Goal: Task Accomplishment & Management: Manage account settings

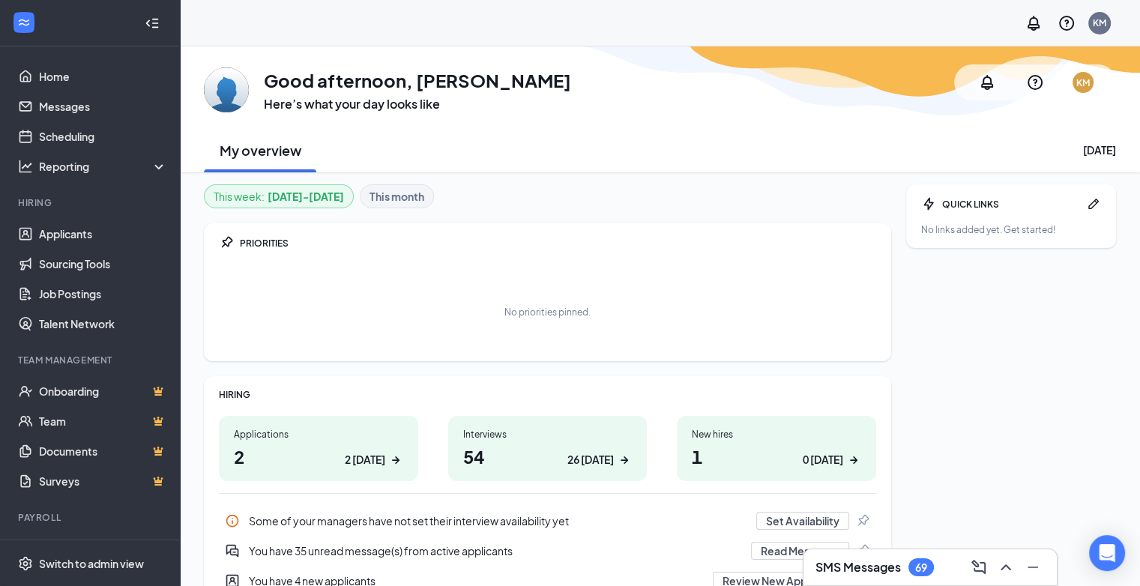
click at [267, 475] on div "Applications 2 2 today" at bounding box center [318, 448] width 199 height 65
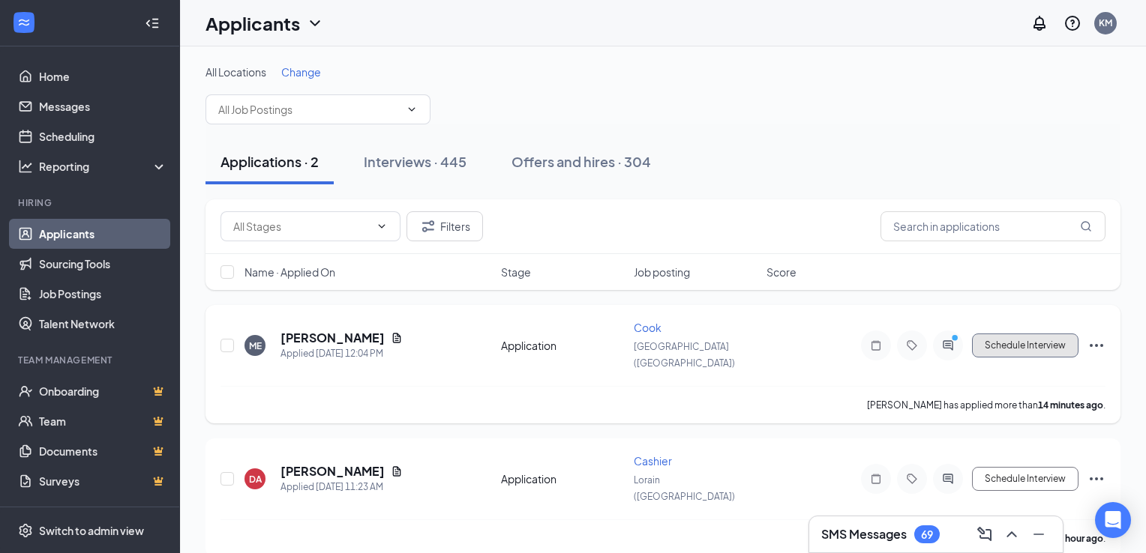
click at [1061, 338] on button "Schedule Interview" at bounding box center [1025, 346] width 106 height 24
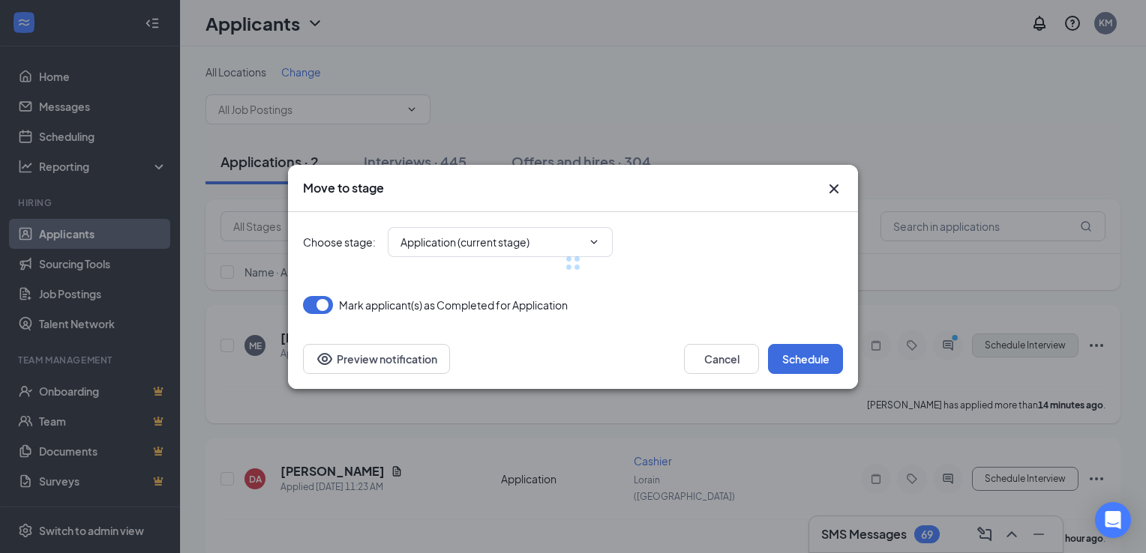
type input "Onsite Interview (next stage)"
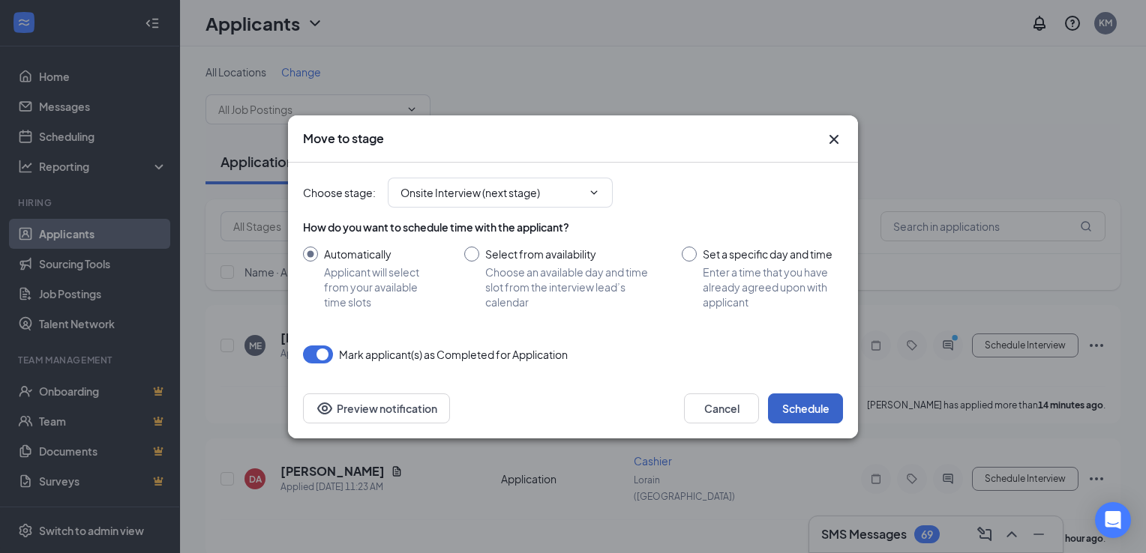
click at [798, 418] on button "Schedule" at bounding box center [805, 409] width 75 height 30
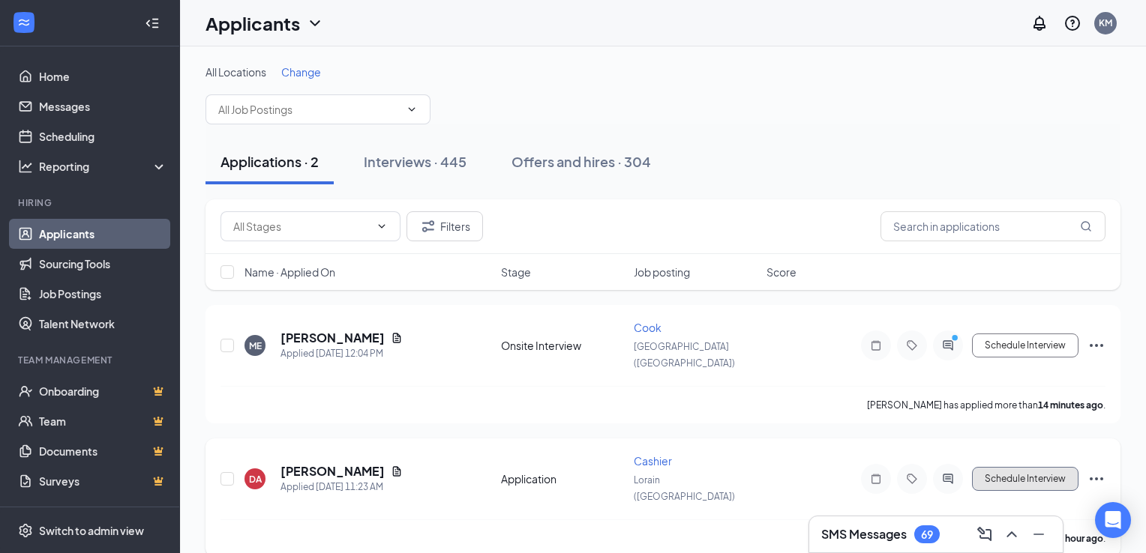
click at [1010, 467] on button "Schedule Interview" at bounding box center [1025, 479] width 106 height 24
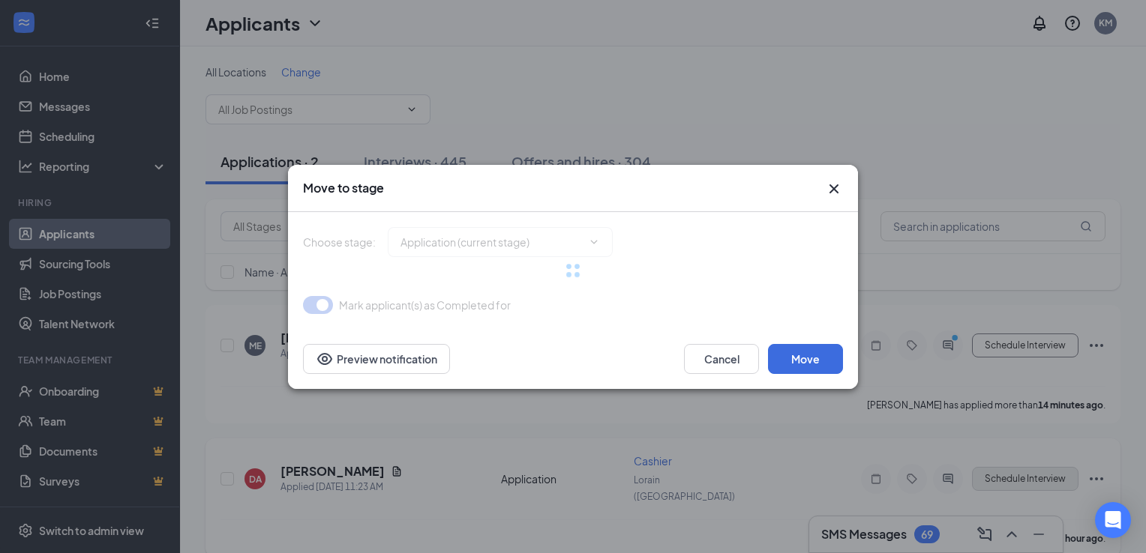
type input "Onsite Interview (next stage)"
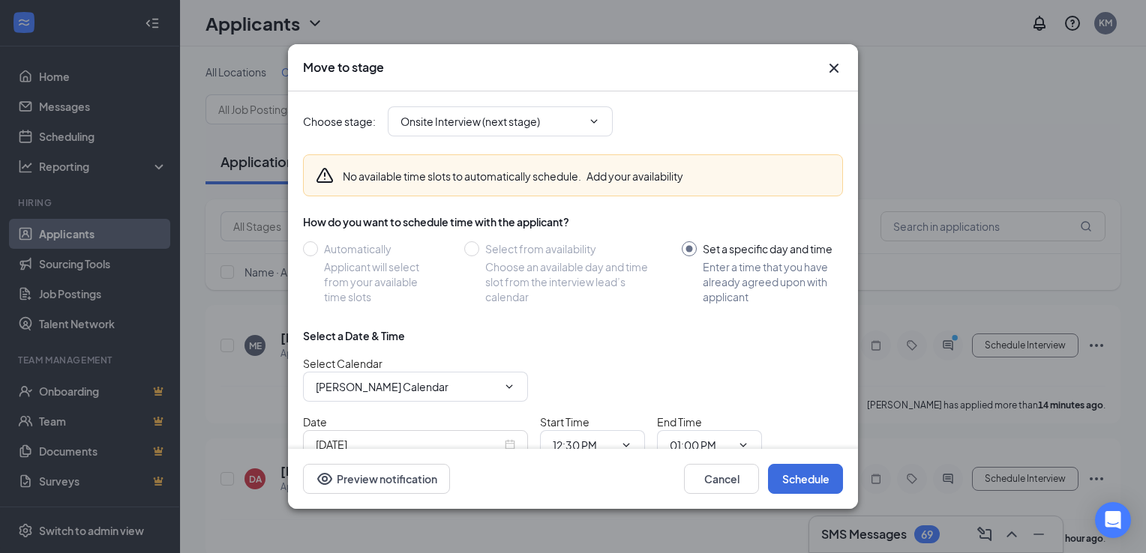
click at [840, 70] on icon "Cross" at bounding box center [834, 68] width 18 height 18
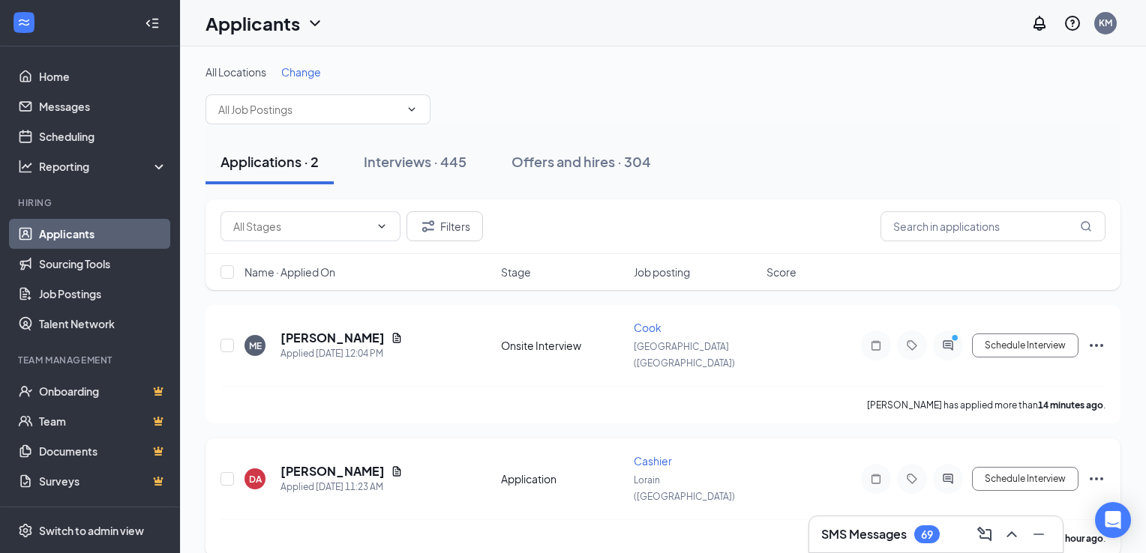
drag, startPoint x: 684, startPoint y: 217, endPoint x: 954, endPoint y: 500, distance: 390.8
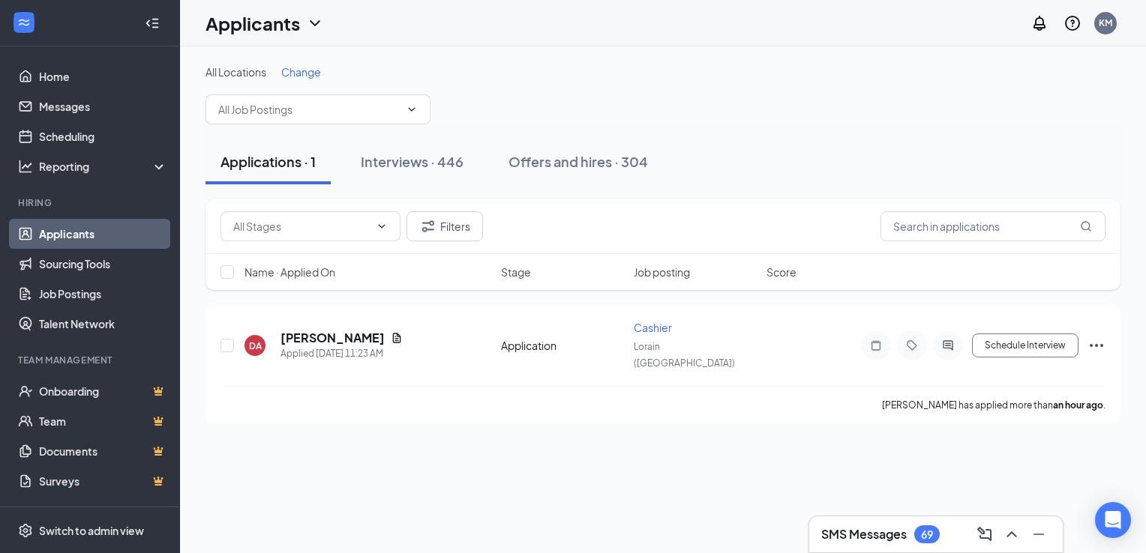
click at [1011, 535] on icon "ChevronUp" at bounding box center [1011, 535] width 18 height 18
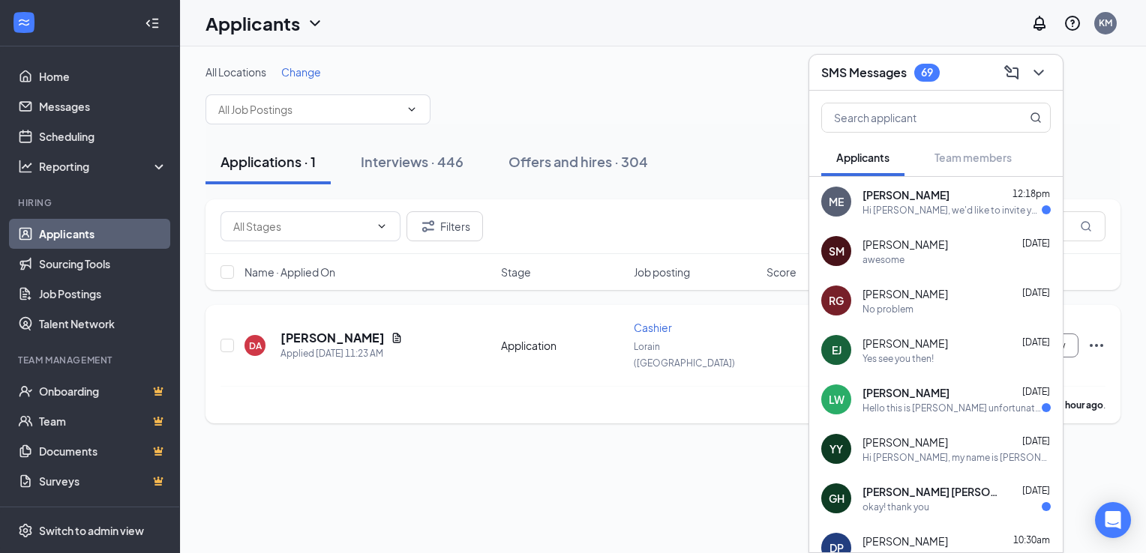
click at [301, 333] on h5 "[PERSON_NAME]" at bounding box center [332, 338] width 104 height 16
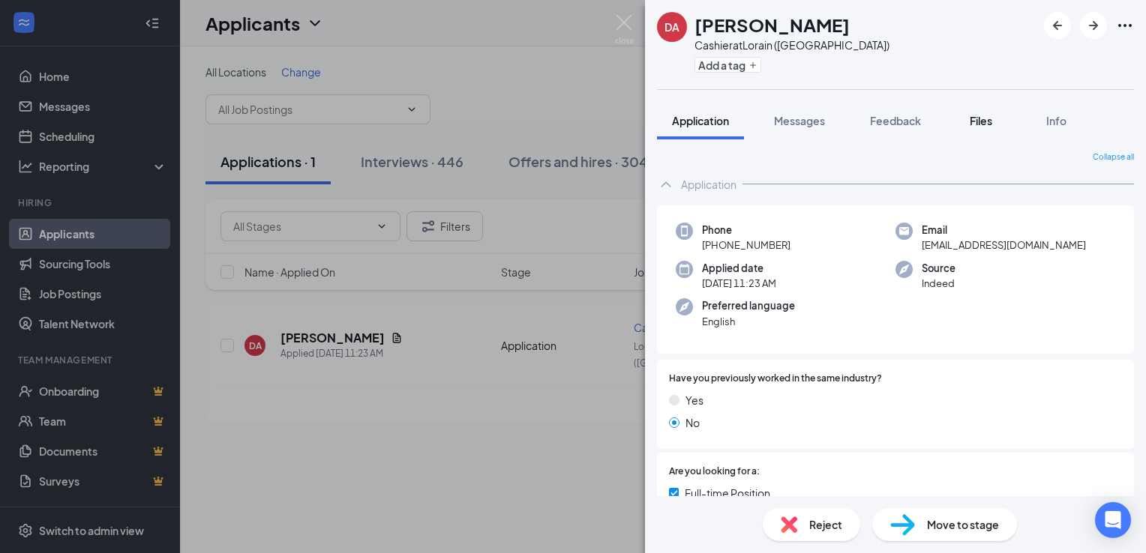
click at [978, 123] on span "Files" at bounding box center [980, 120] width 22 height 13
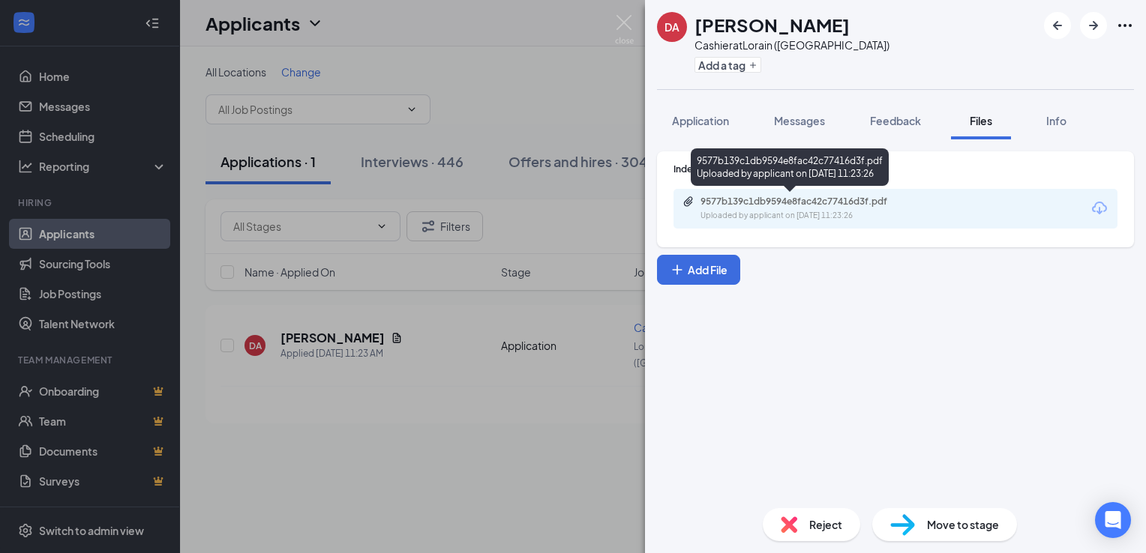
click at [784, 205] on div "9577b139c1db9594e8fac42c77416d3f.pdf" at bounding box center [805, 202] width 210 height 12
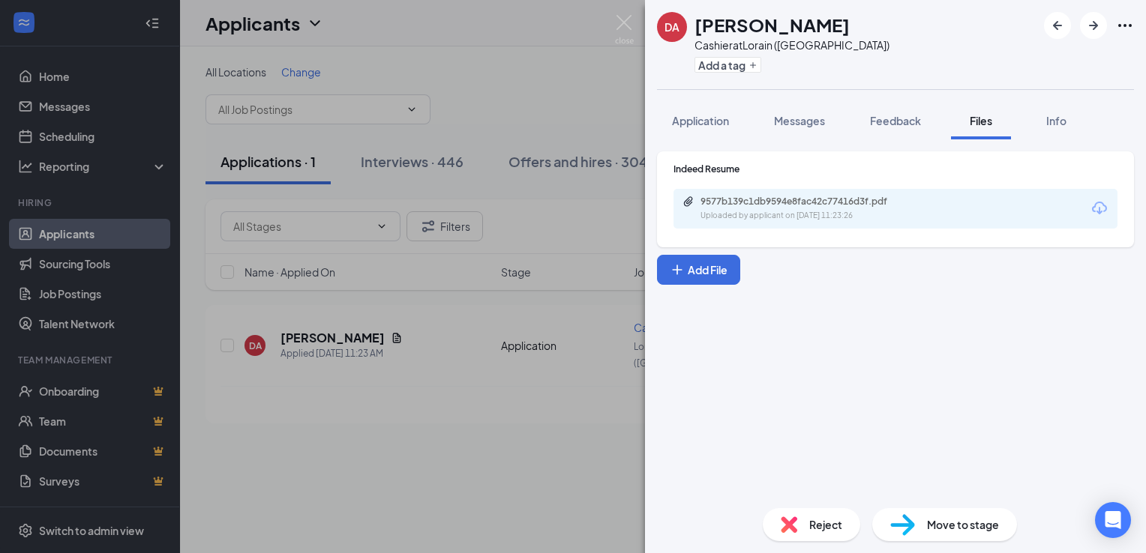
click at [819, 528] on span "Reject" at bounding box center [825, 525] width 33 height 16
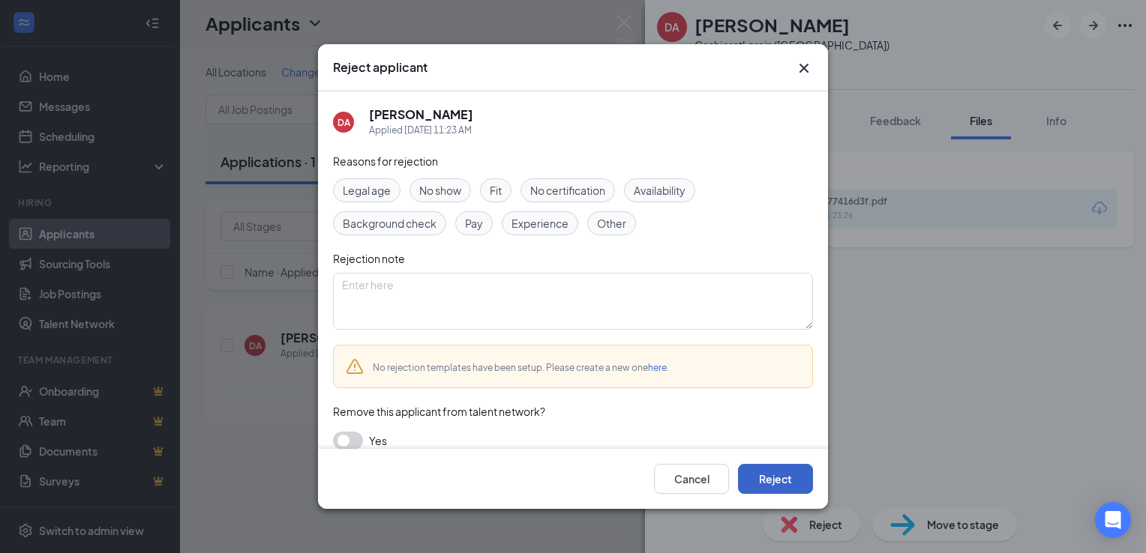
click at [798, 483] on button "Reject" at bounding box center [775, 479] width 75 height 30
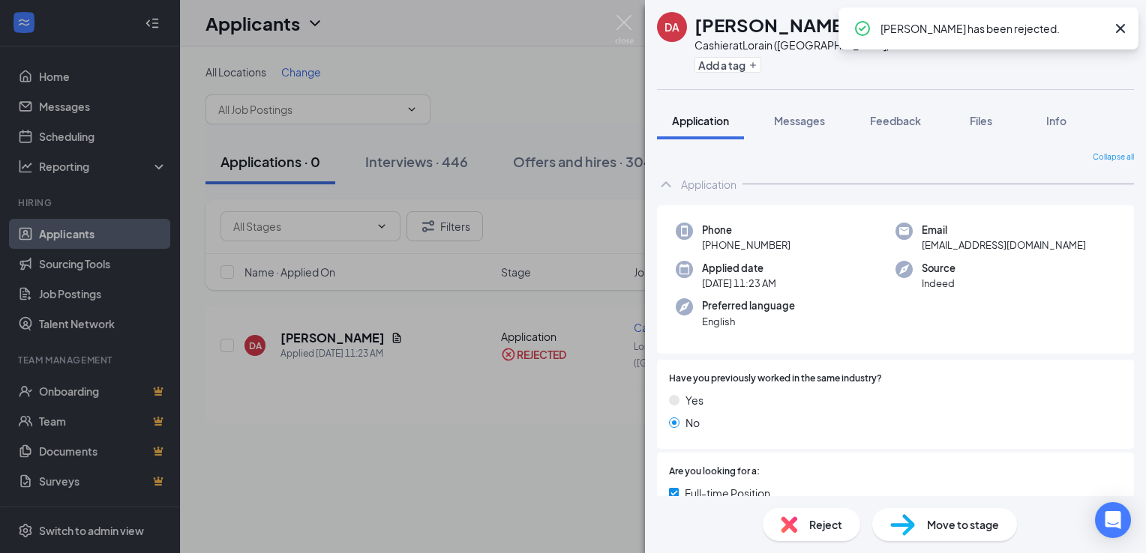
click at [410, 472] on div "DA Dannielle Acevedo Cashier at Lorain (OH) Add a tag Application Messages Feed…" at bounding box center [573, 276] width 1146 height 553
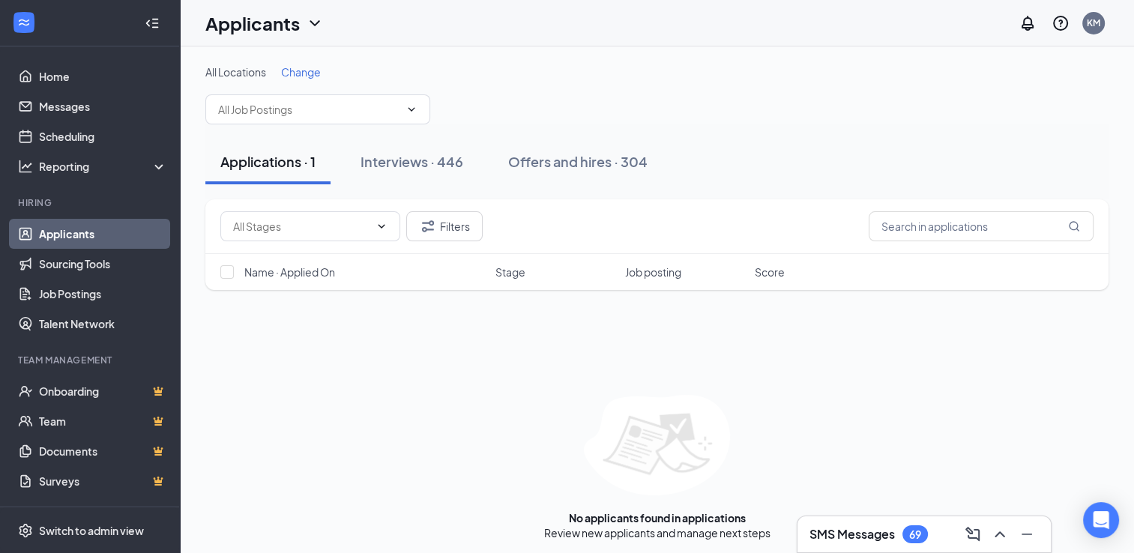
click at [289, 157] on div "Applications · 1" at bounding box center [267, 161] width 95 height 19
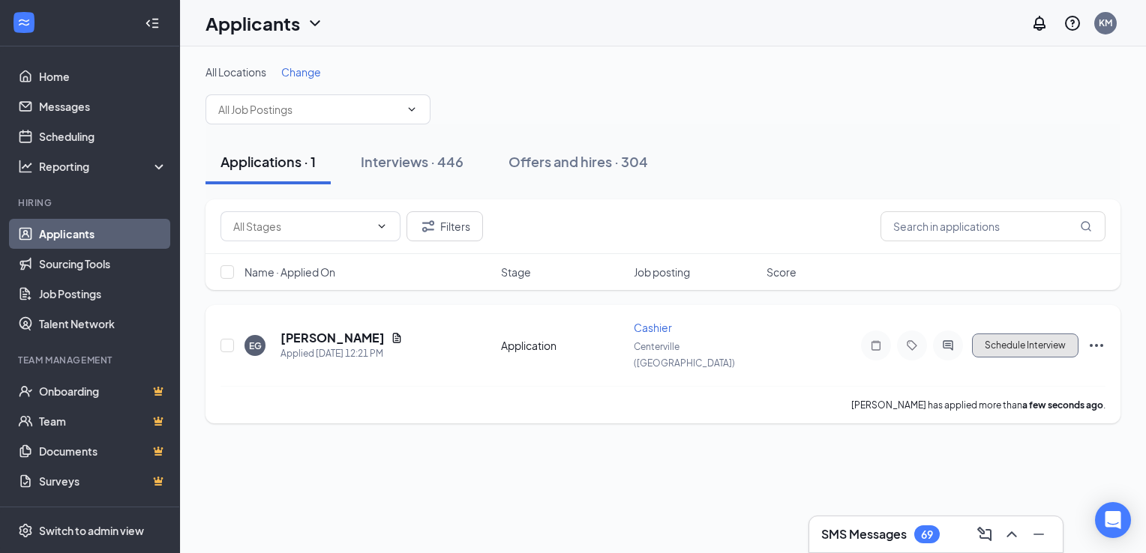
click at [1057, 338] on button "Schedule Interview" at bounding box center [1025, 346] width 106 height 24
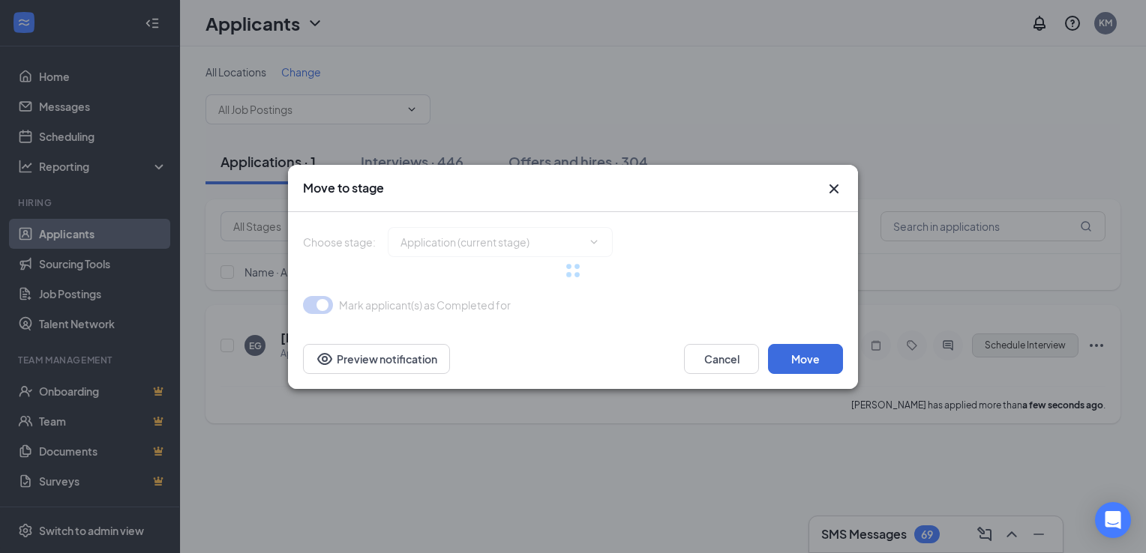
type input "Onsite Interview (next stage)"
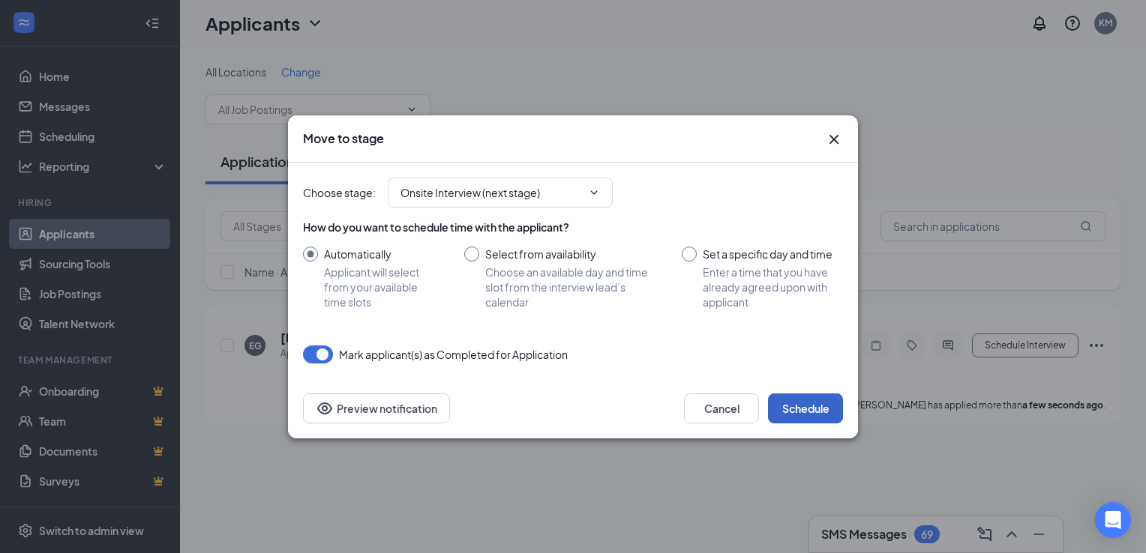
click at [823, 399] on button "Schedule" at bounding box center [805, 409] width 75 height 30
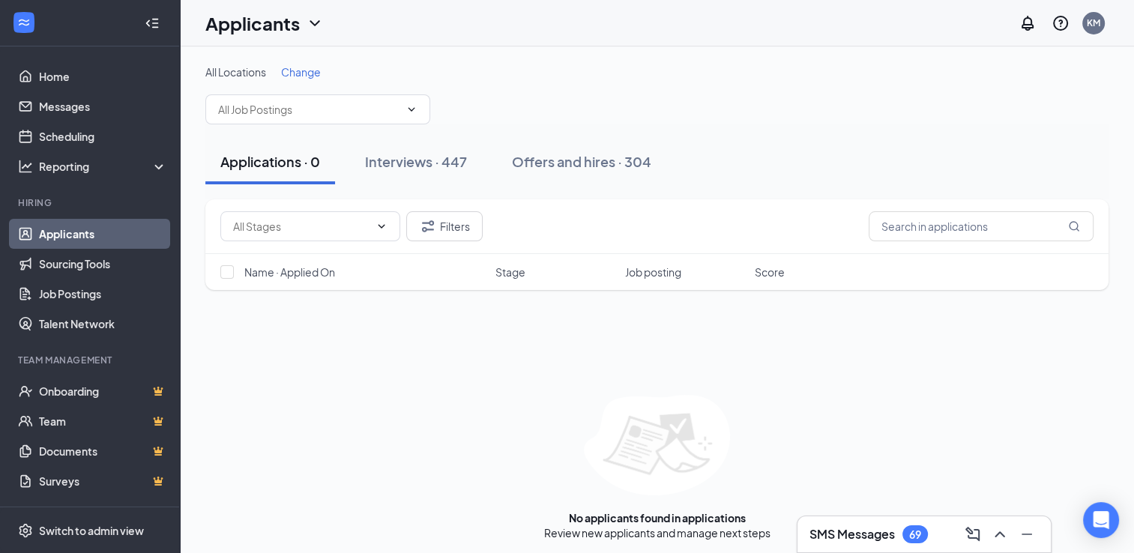
click at [731, 124] on div "Applications · 0 Interviews · 447 Offers and hires · 304" at bounding box center [656, 161] width 903 height 75
click at [93, 226] on link "Applicants" at bounding box center [103, 234] width 128 height 30
